Goal: Task Accomplishment & Management: Use online tool/utility

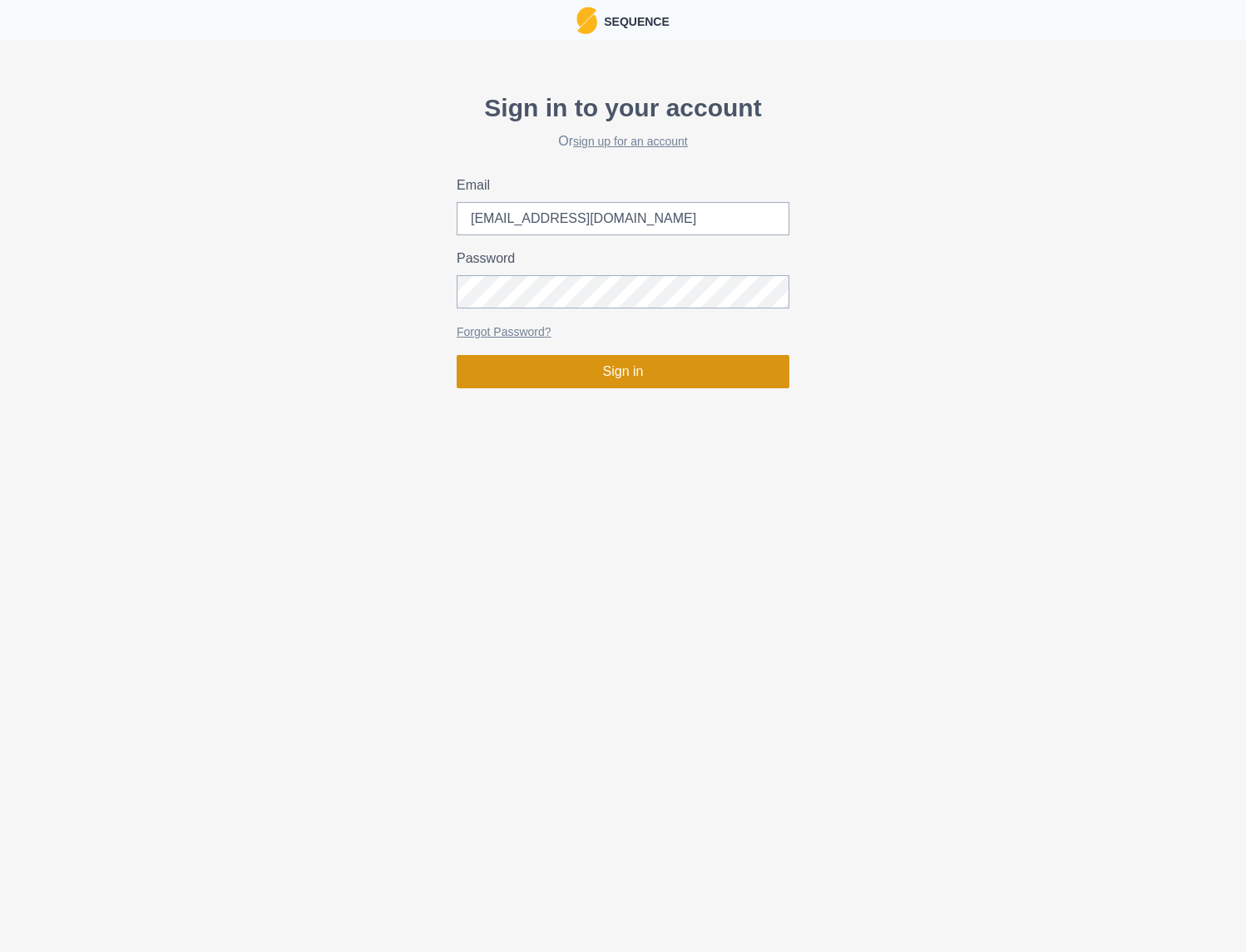
click at [675, 381] on button "Sign in" at bounding box center [623, 372] width 333 height 33
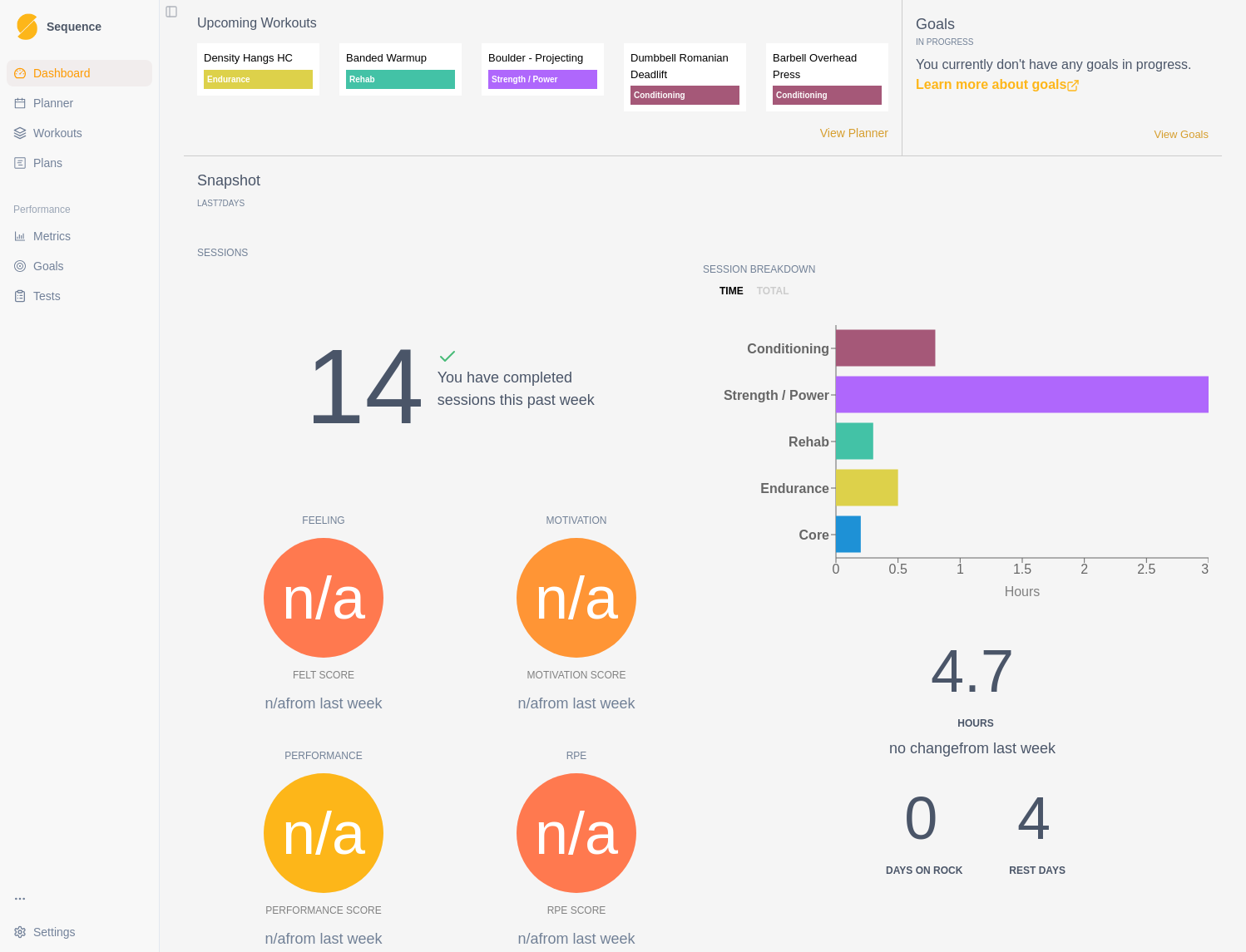
click at [58, 104] on span "Planner" at bounding box center [53, 103] width 40 height 16
select select "month"
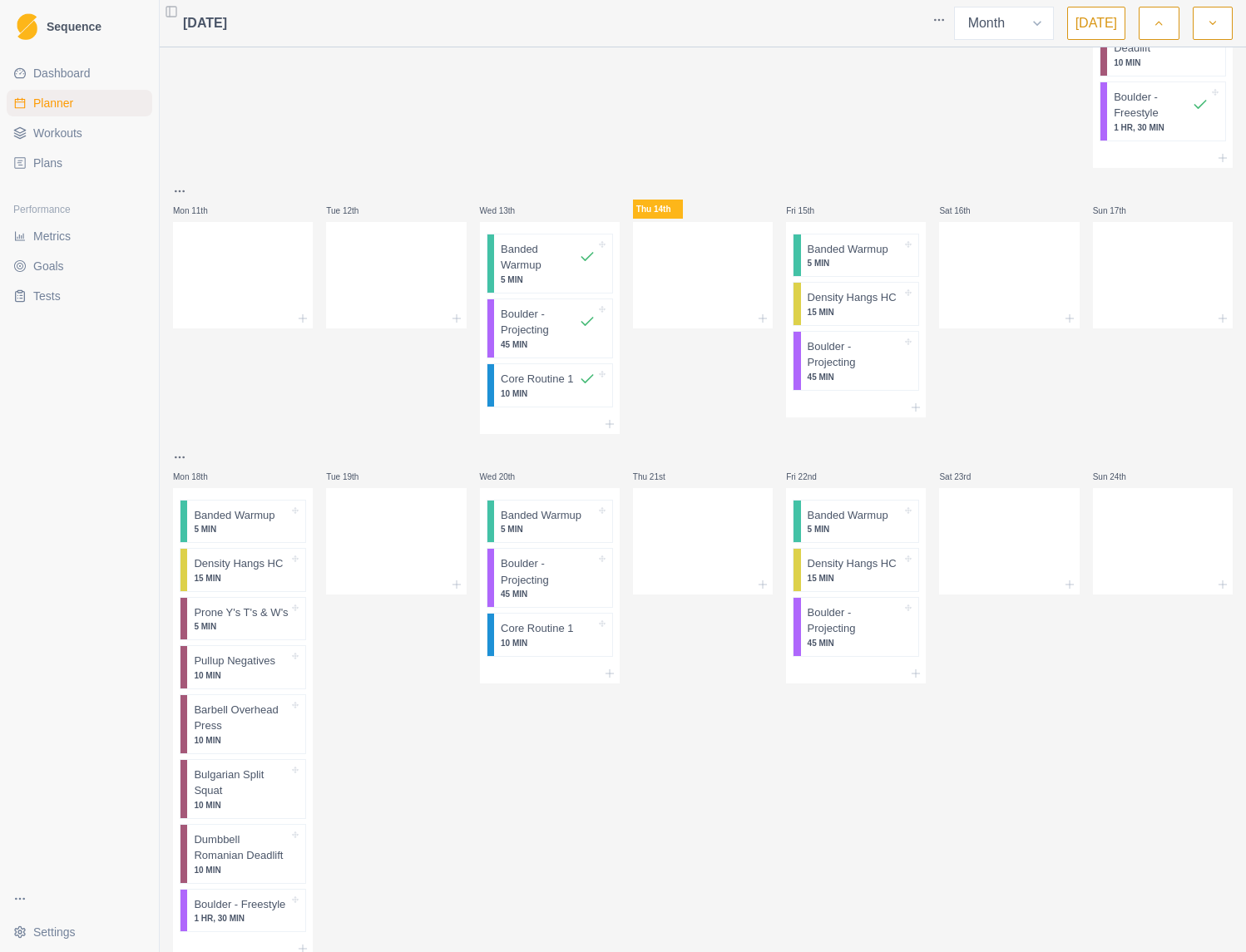
scroll to position [1258, 0]
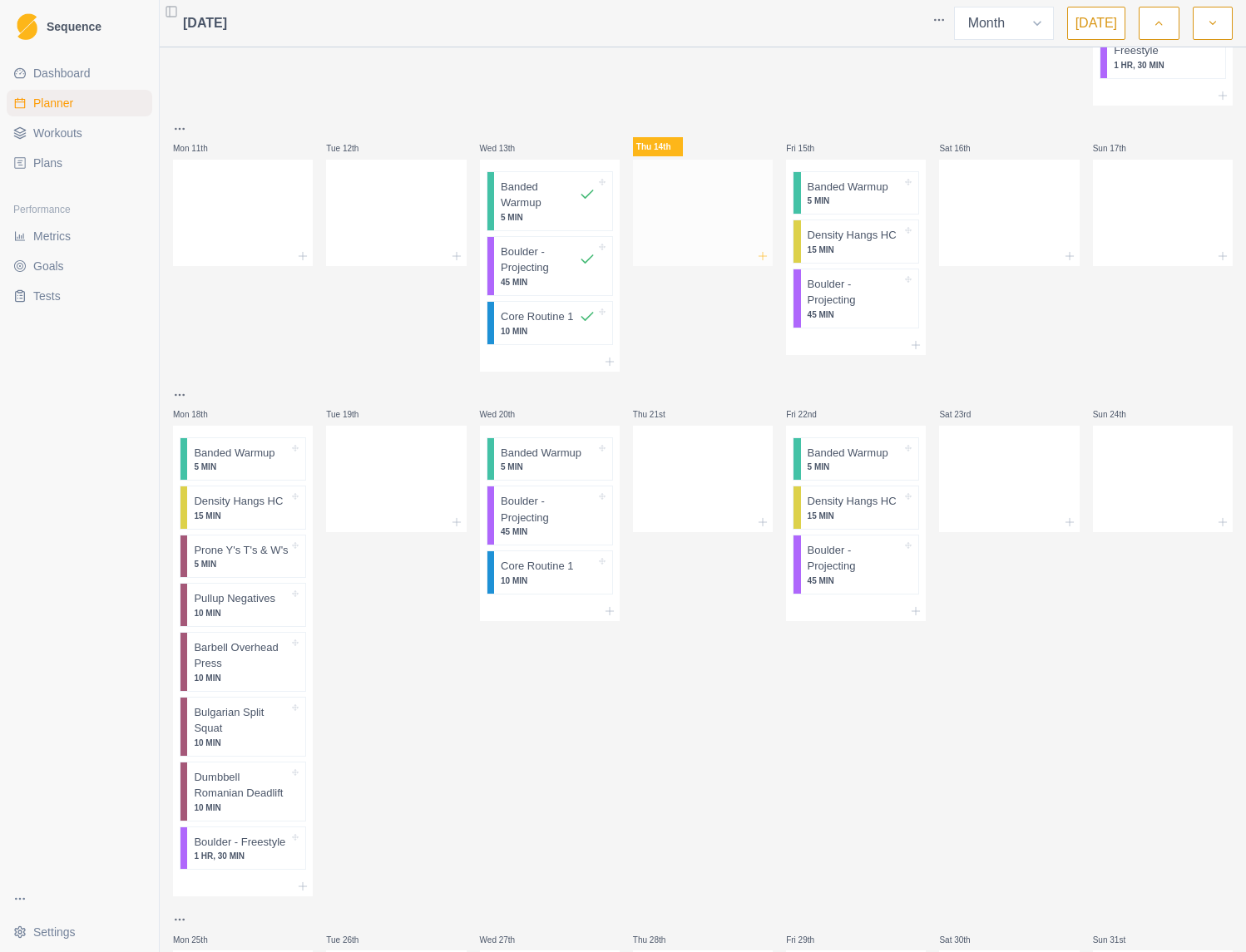
click at [761, 249] on icon at bounding box center [762, 256] width 13 height 13
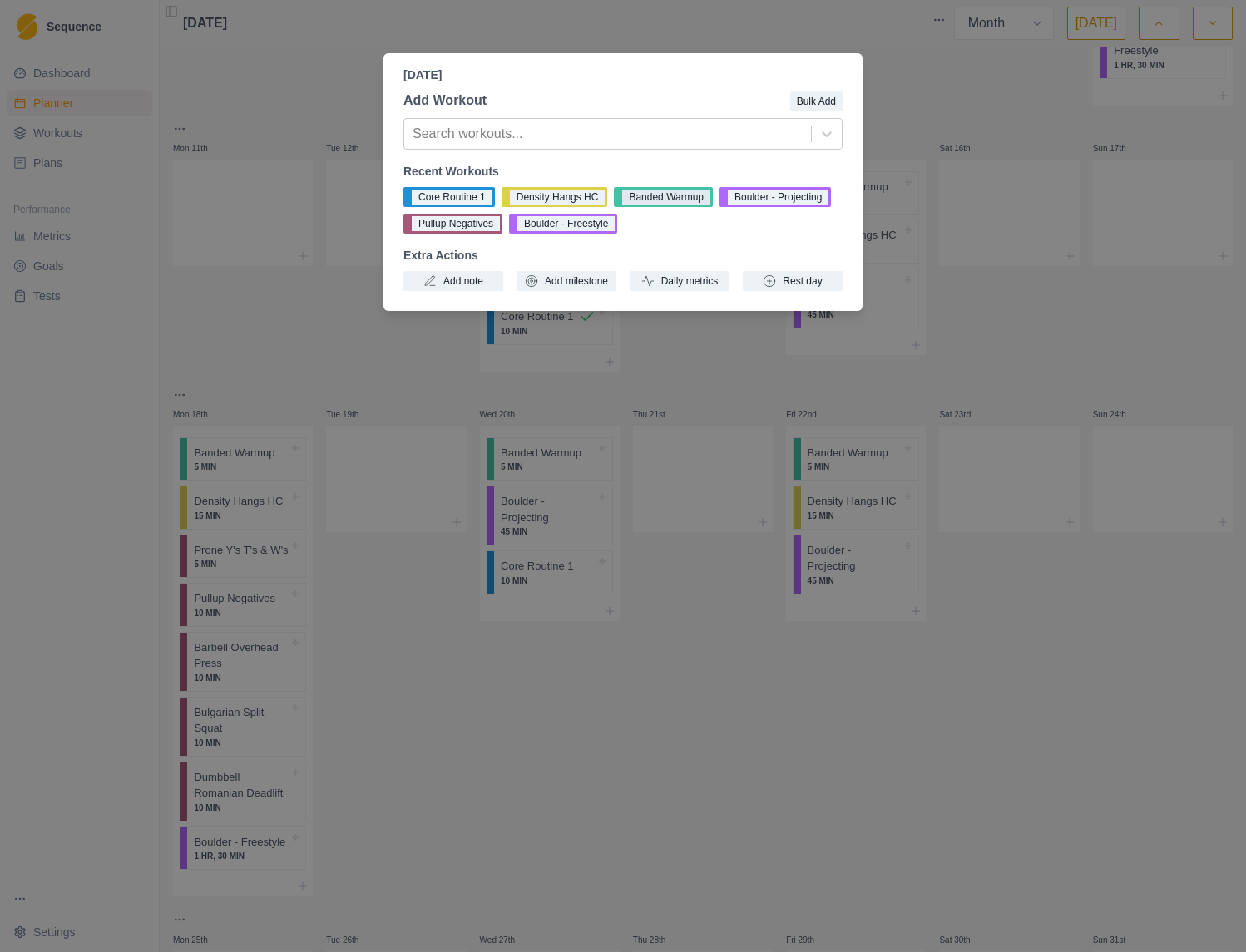
click at [644, 203] on button "Banded Warmup" at bounding box center [663, 197] width 99 height 20
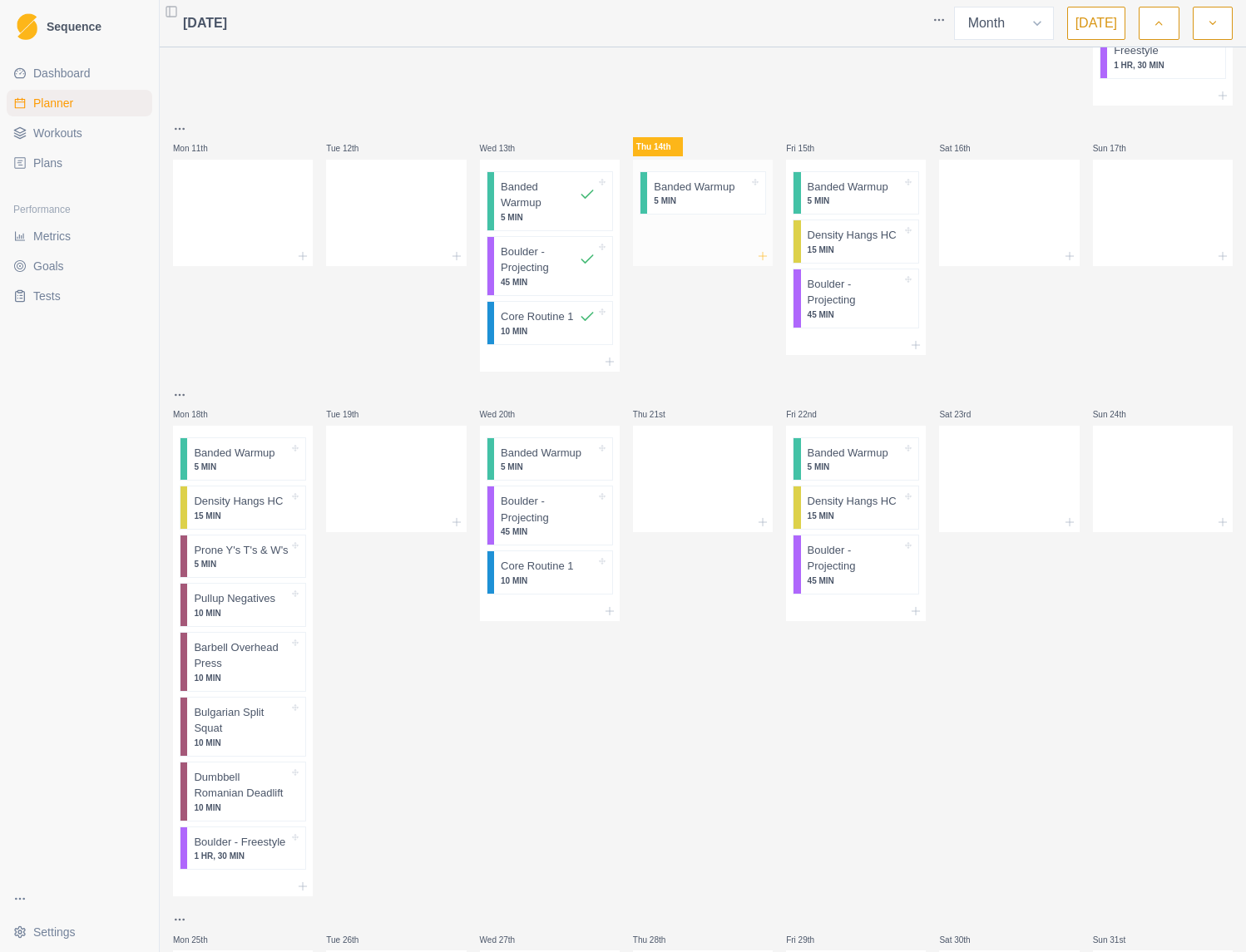
click at [760, 249] on icon at bounding box center [762, 256] width 13 height 13
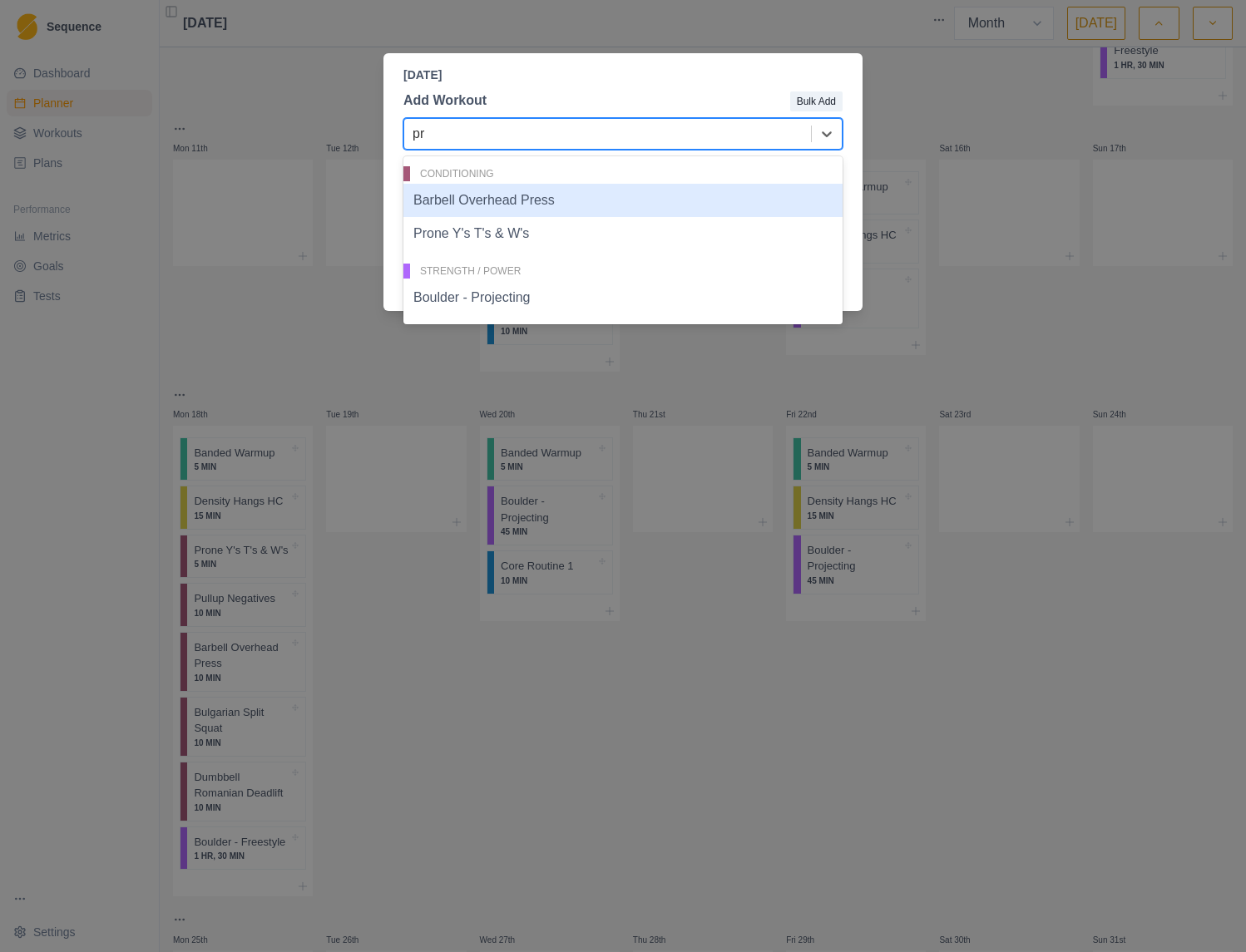
type input "p"
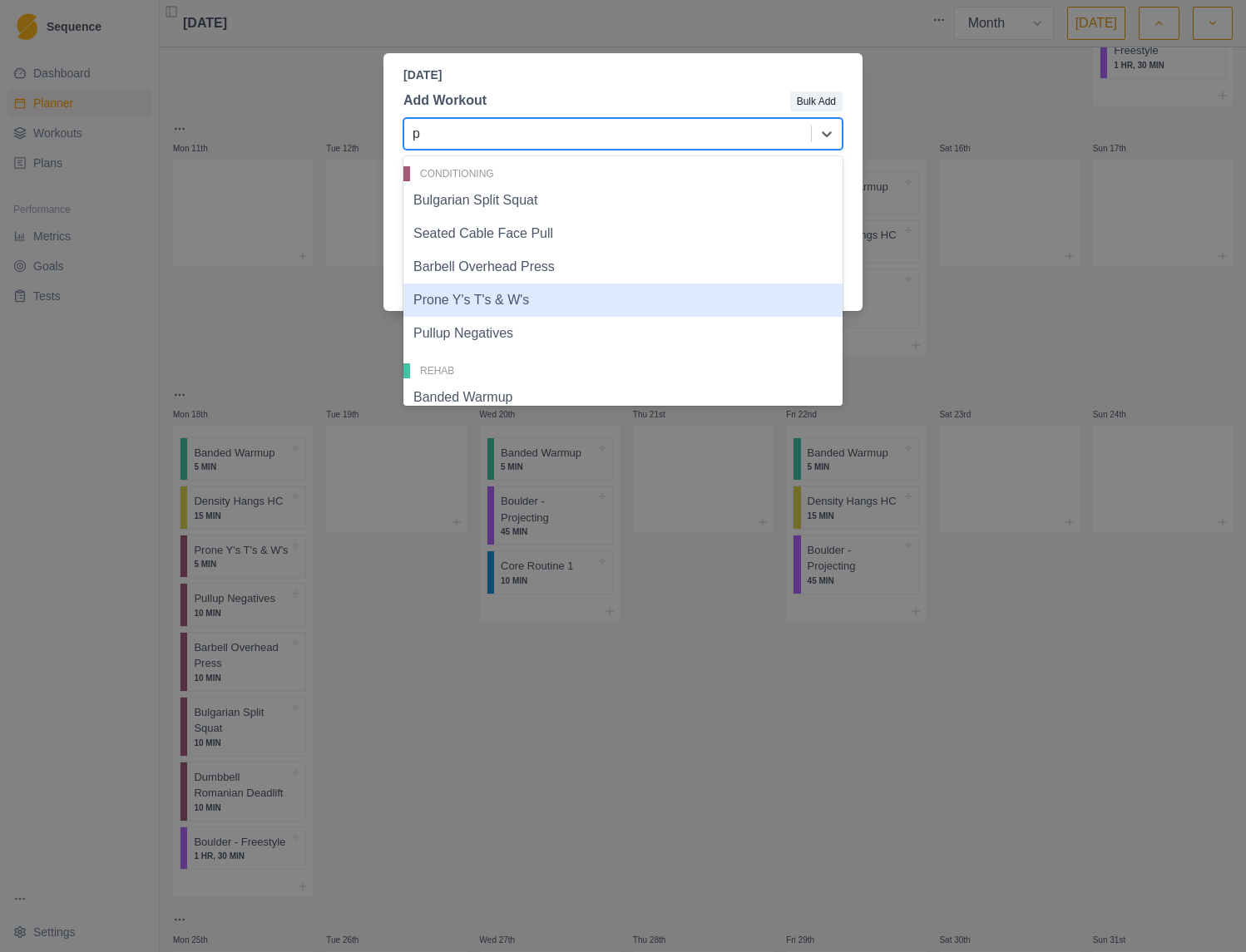
click at [538, 309] on div "Prone Y's T's & W's" at bounding box center [623, 300] width 439 height 33
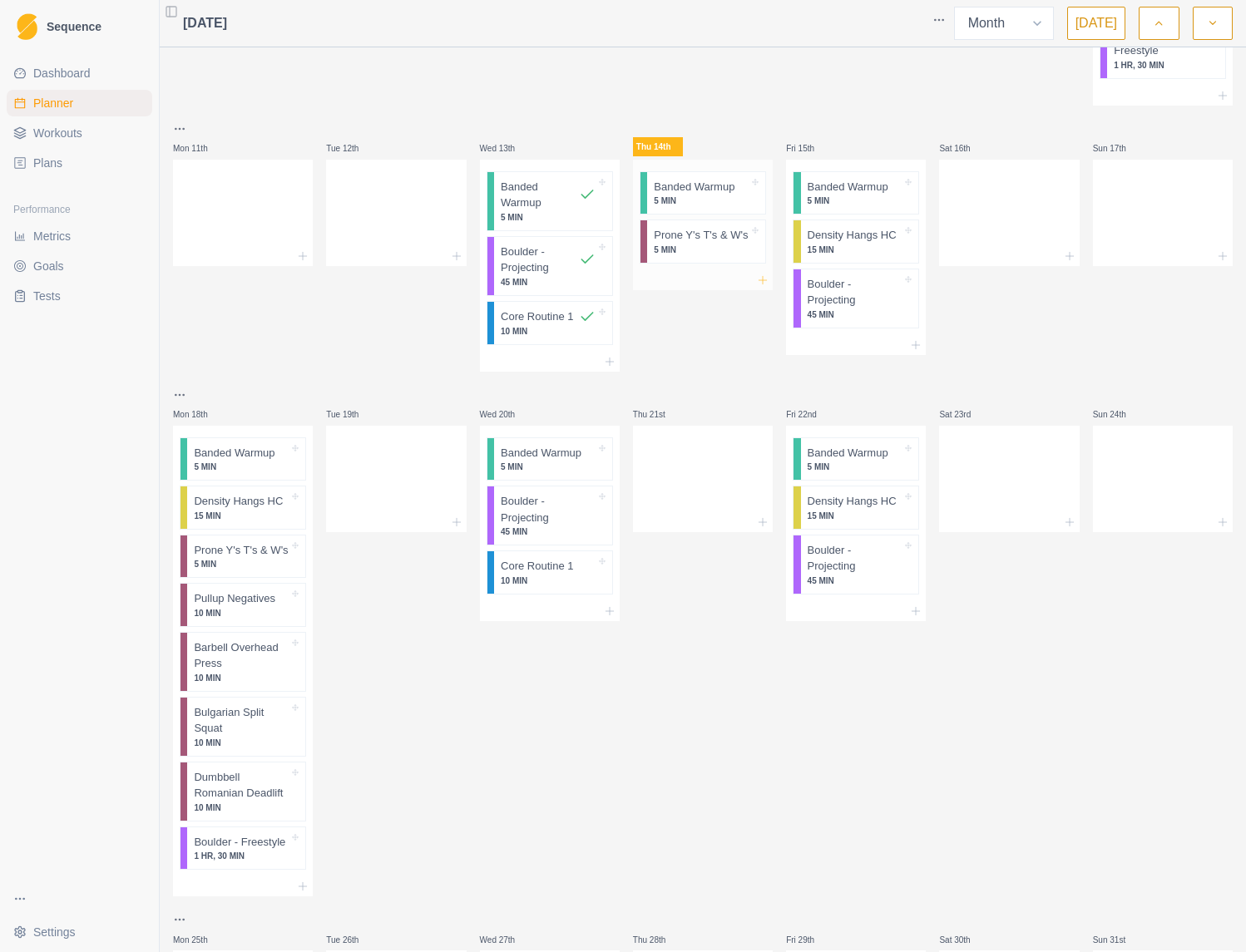
click at [764, 274] on icon at bounding box center [762, 280] width 13 height 13
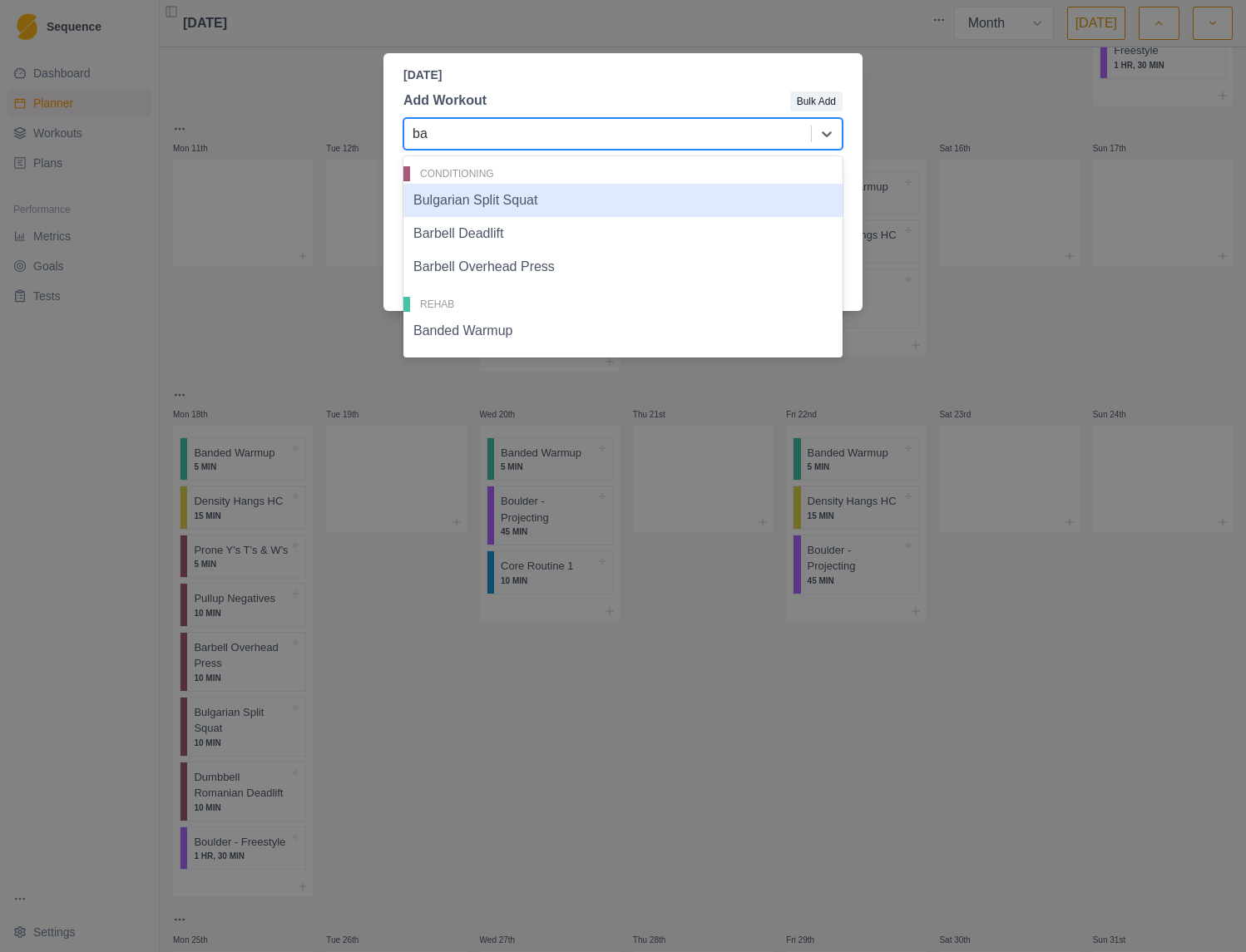
type input "bar"
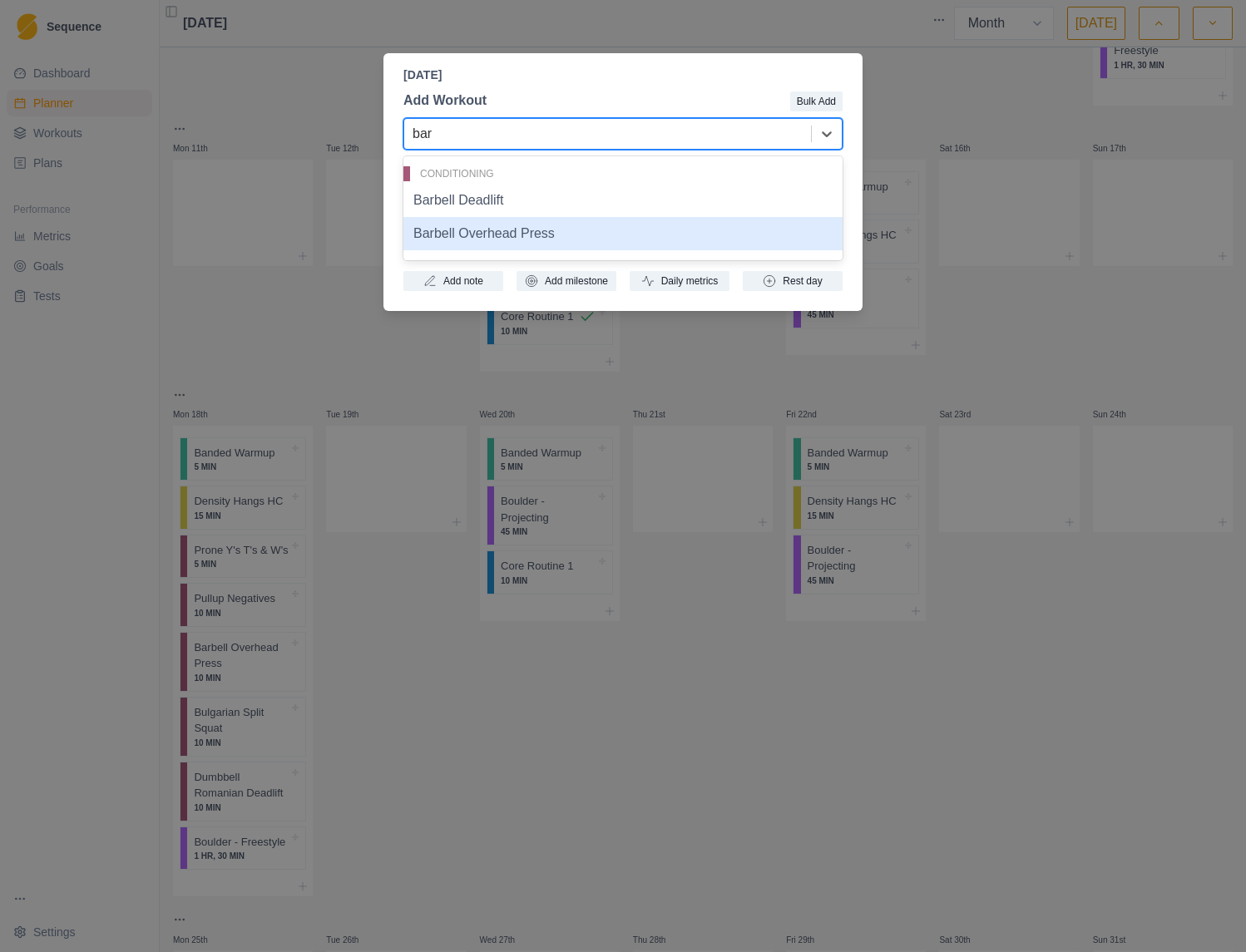
click at [470, 237] on div "Barbell Overhead Press" at bounding box center [623, 233] width 439 height 33
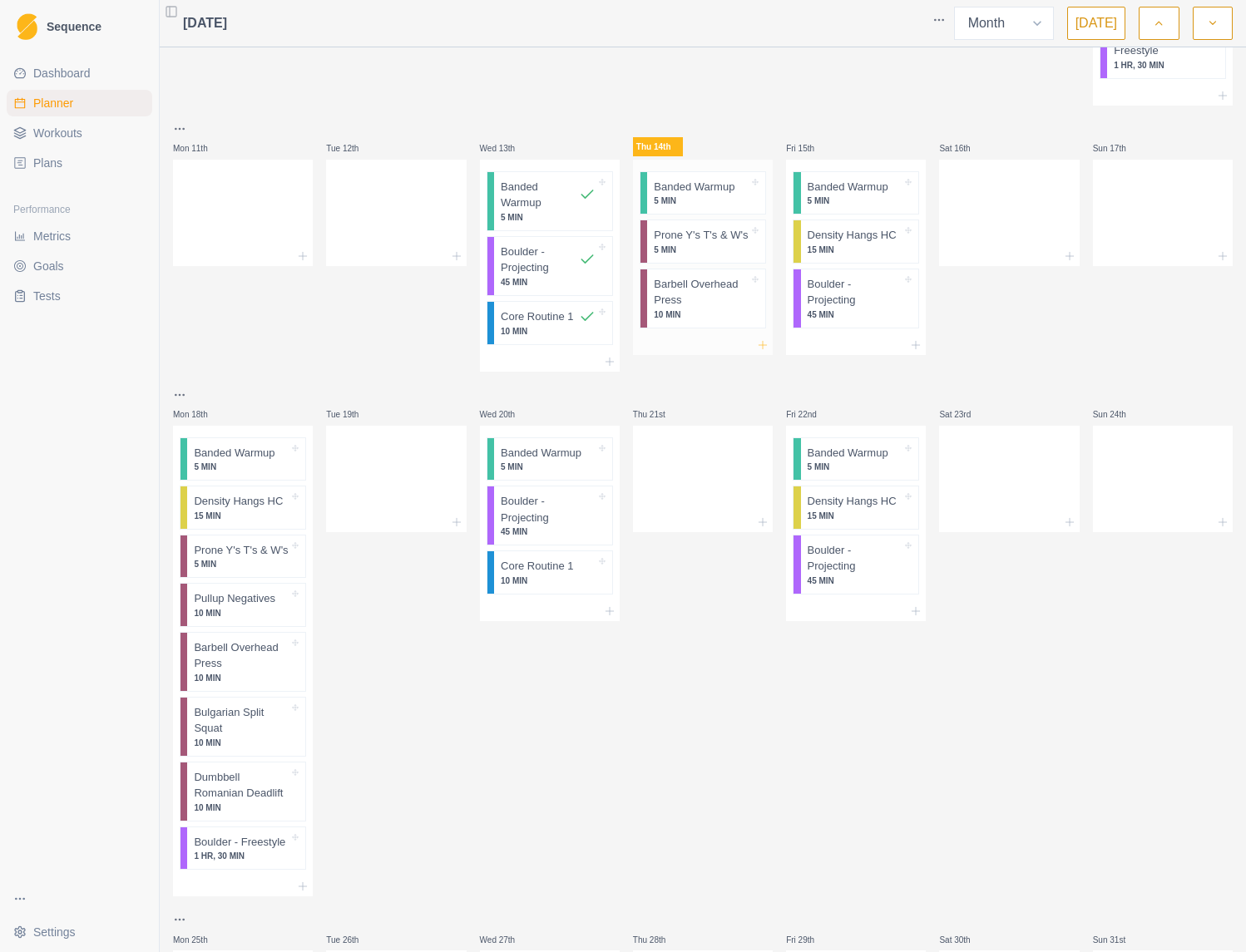
click at [760, 338] on icon at bounding box center [762, 345] width 13 height 13
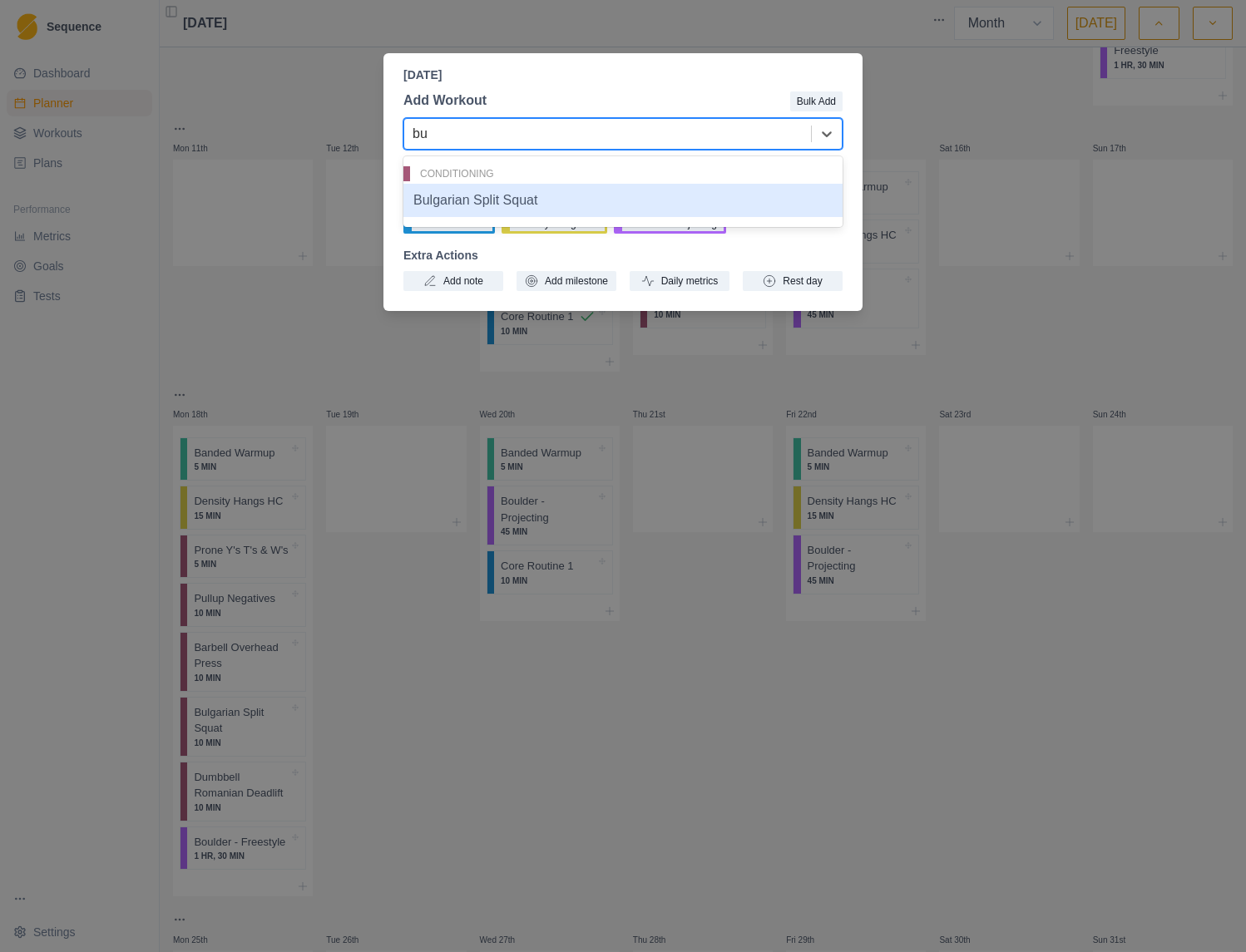
type input "bul"
click at [490, 205] on div "Bulgarian Split Squat" at bounding box center [623, 200] width 439 height 33
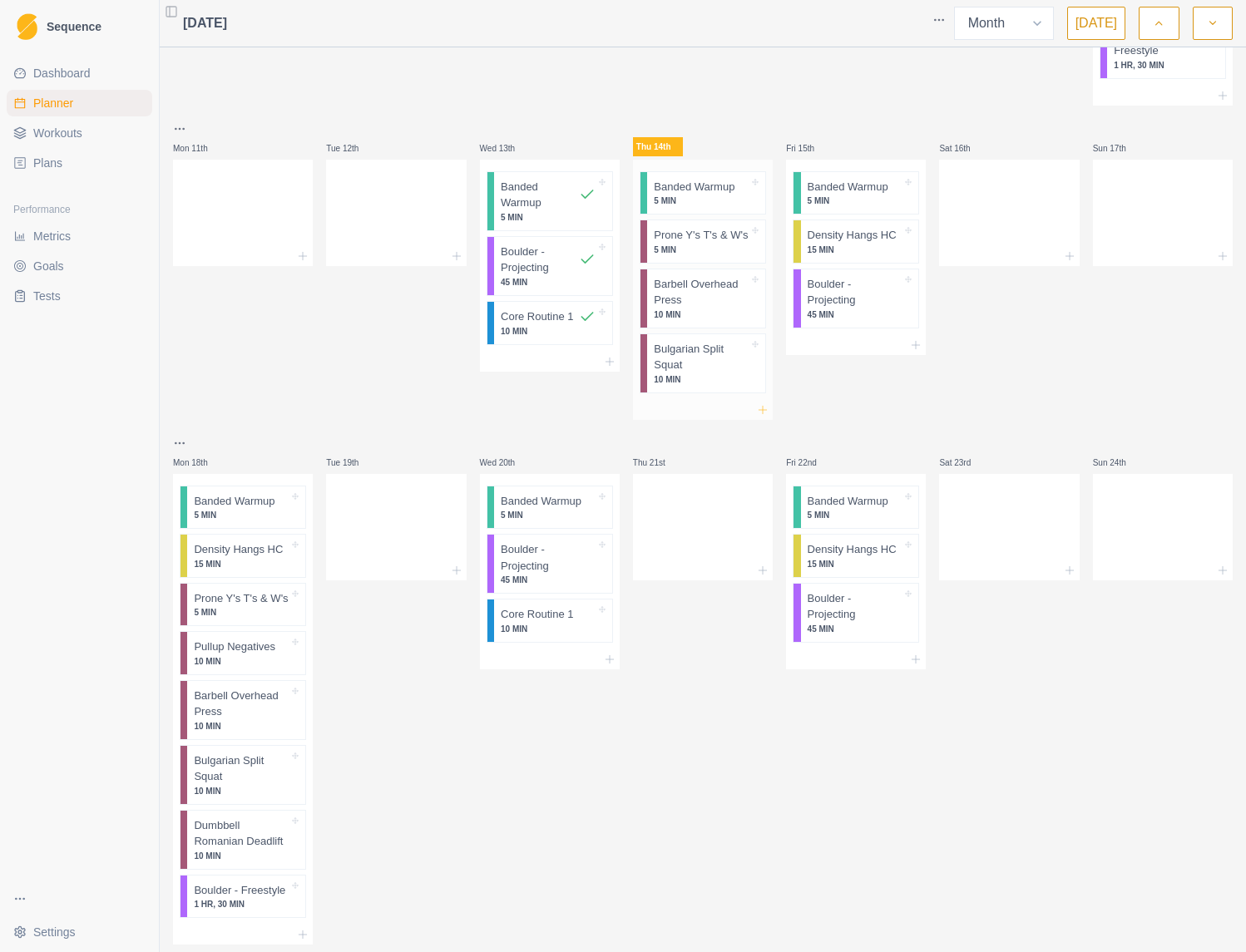
click at [763, 406] on line at bounding box center [763, 409] width 0 height 7
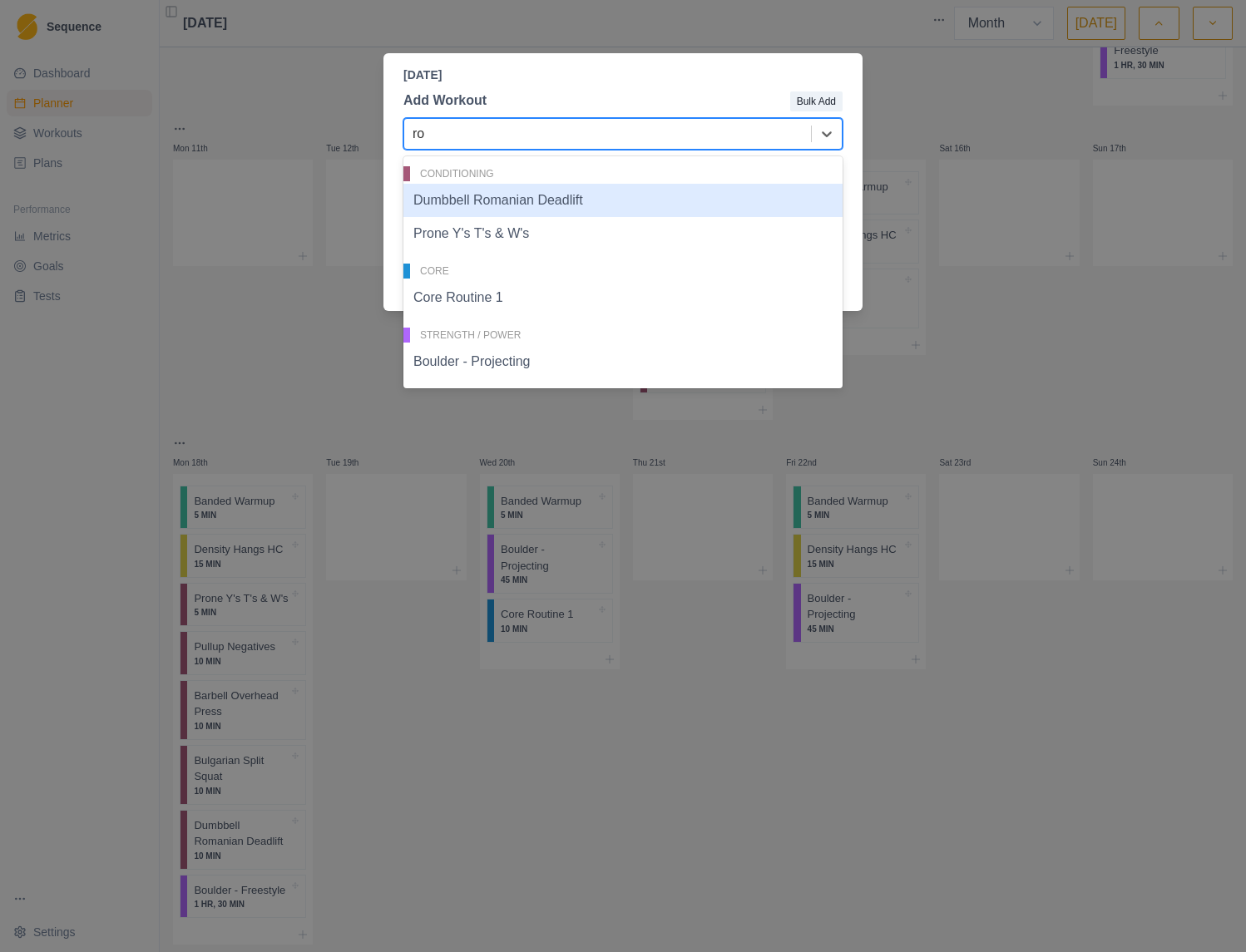
type input "rom"
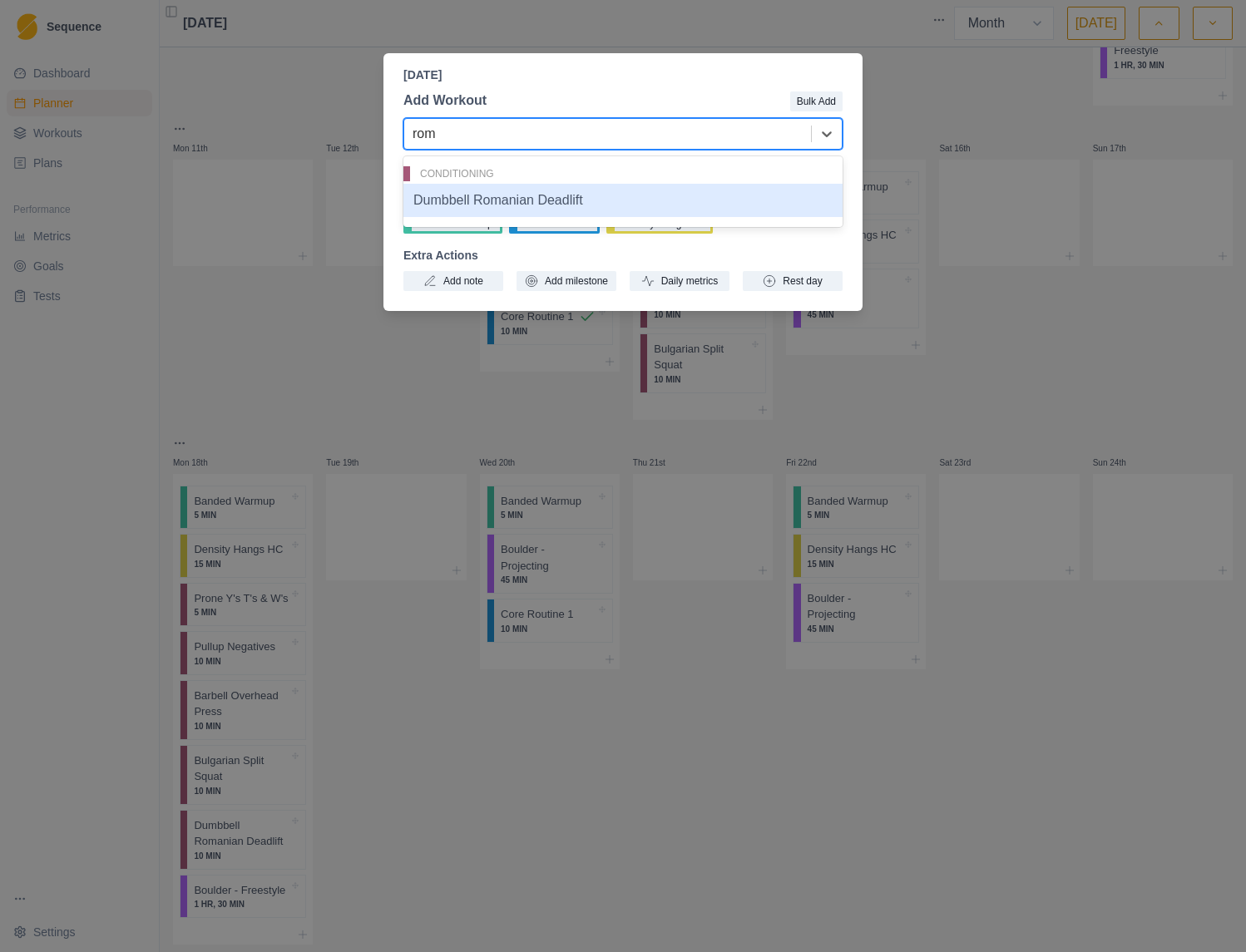
click at [533, 202] on div "Dumbbell Romanian Deadlift" at bounding box center [623, 200] width 439 height 33
